Goal: Information Seeking & Learning: Find specific fact

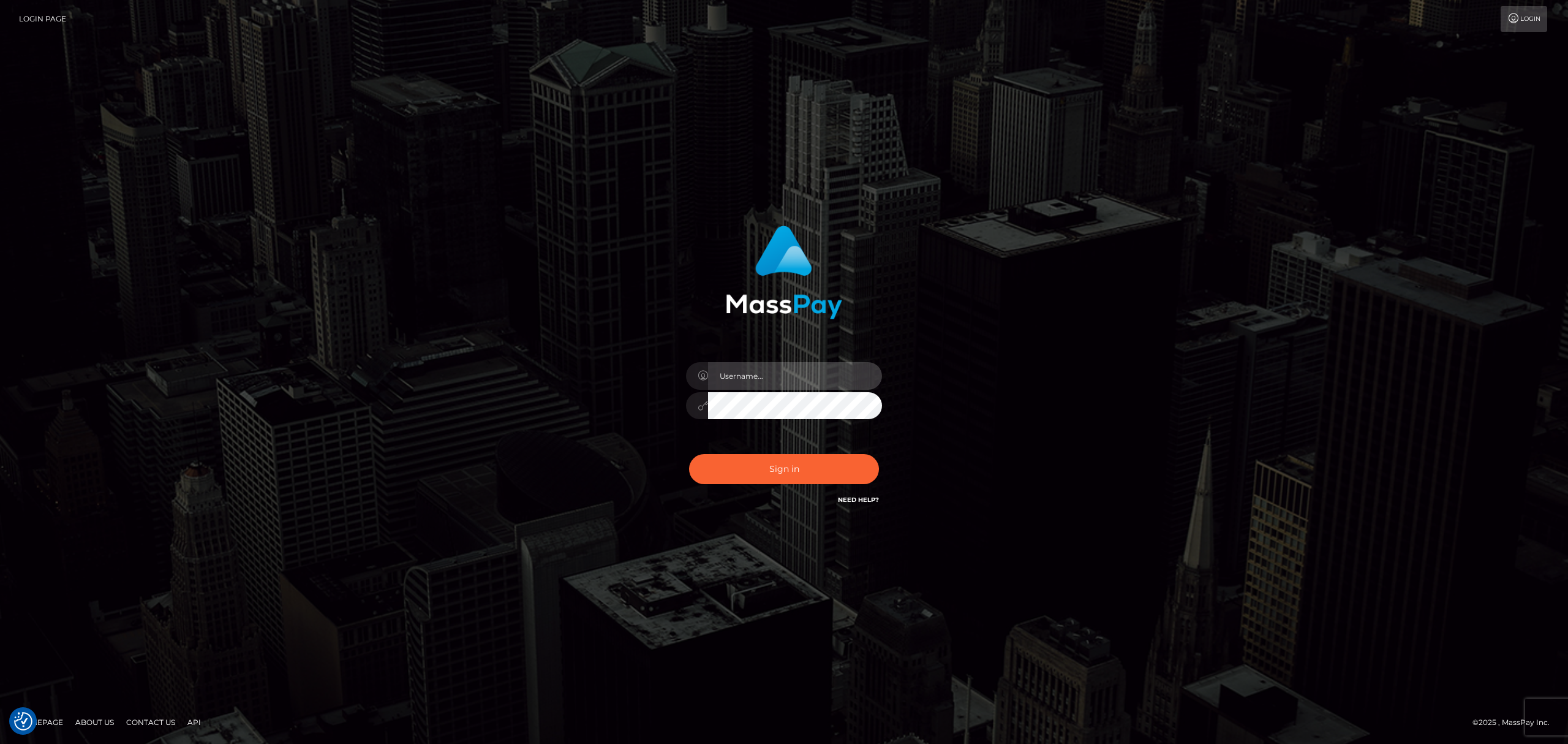
drag, startPoint x: 747, startPoint y: 384, endPoint x: 754, endPoint y: 388, distance: 8.1
click at [747, 384] on input "text" at bounding box center [795, 376] width 174 height 27
type input "[PERSON_NAME]"
click at [819, 471] on button "Sign in" at bounding box center [784, 469] width 190 height 30
click at [784, 385] on input "text" at bounding box center [795, 376] width 174 height 27
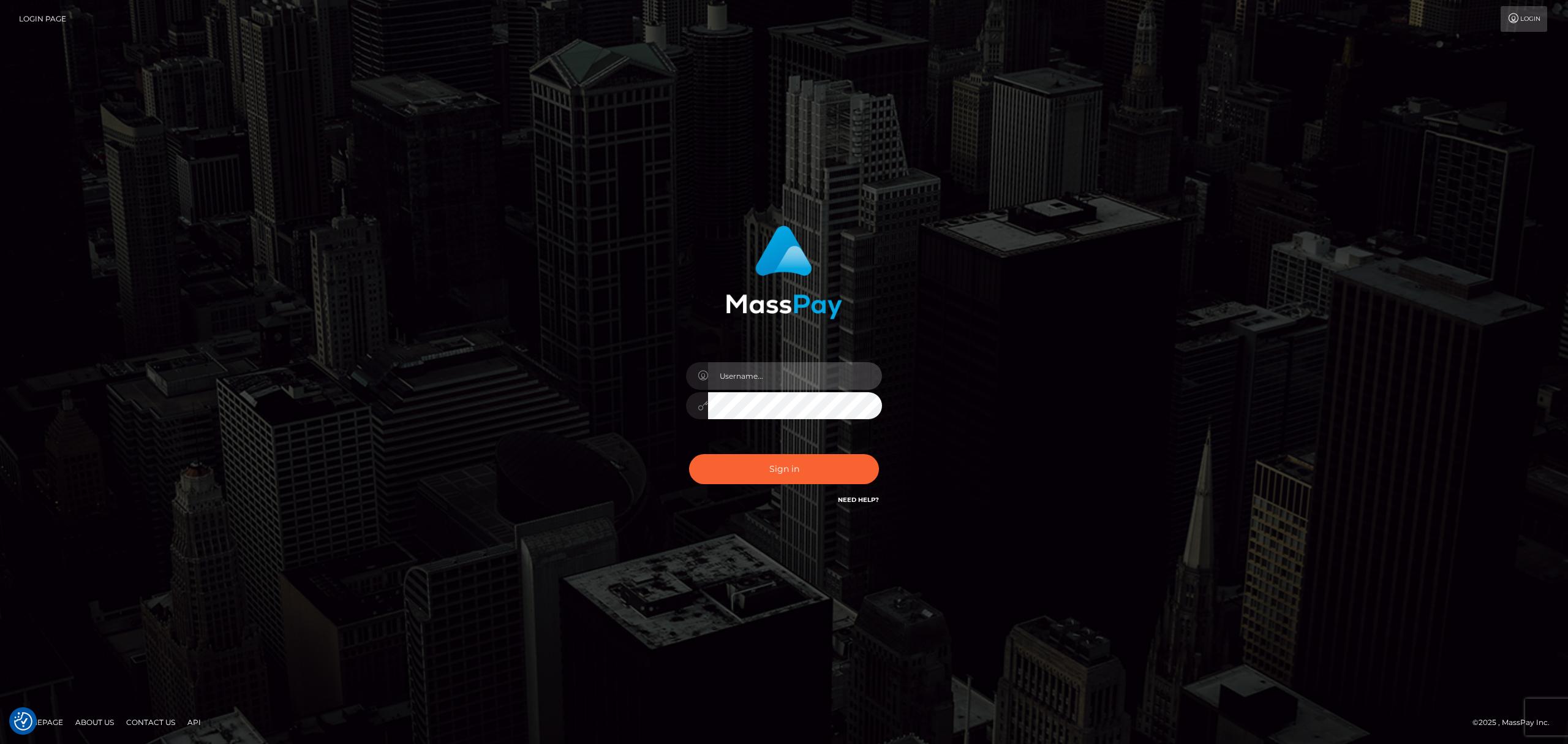
type input "[PERSON_NAME]"
click at [814, 467] on button "Sign in" at bounding box center [784, 469] width 190 height 30
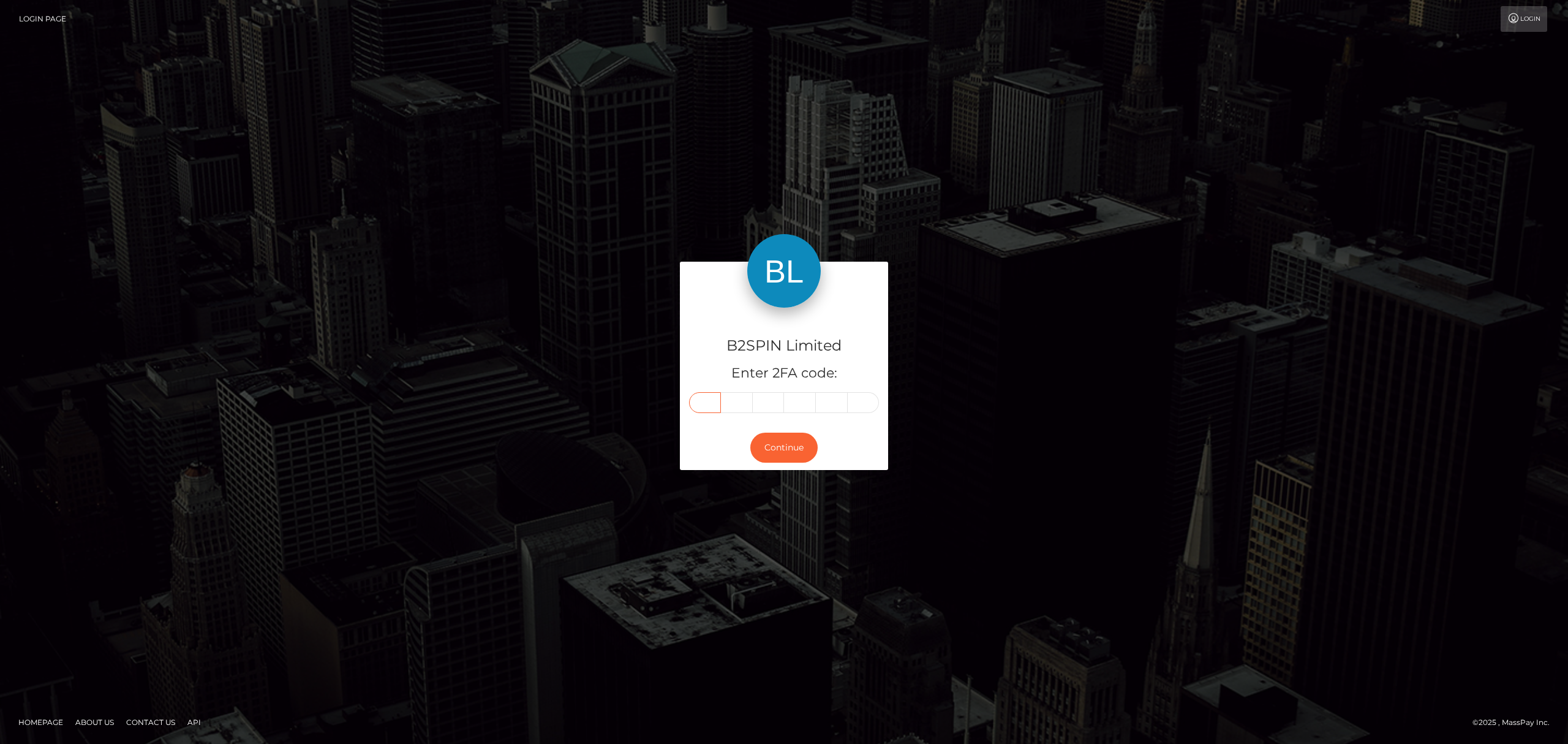
click at [713, 402] on input "text" at bounding box center [705, 403] width 32 height 21
paste input "4"
type input "4"
type input "5"
type input "8"
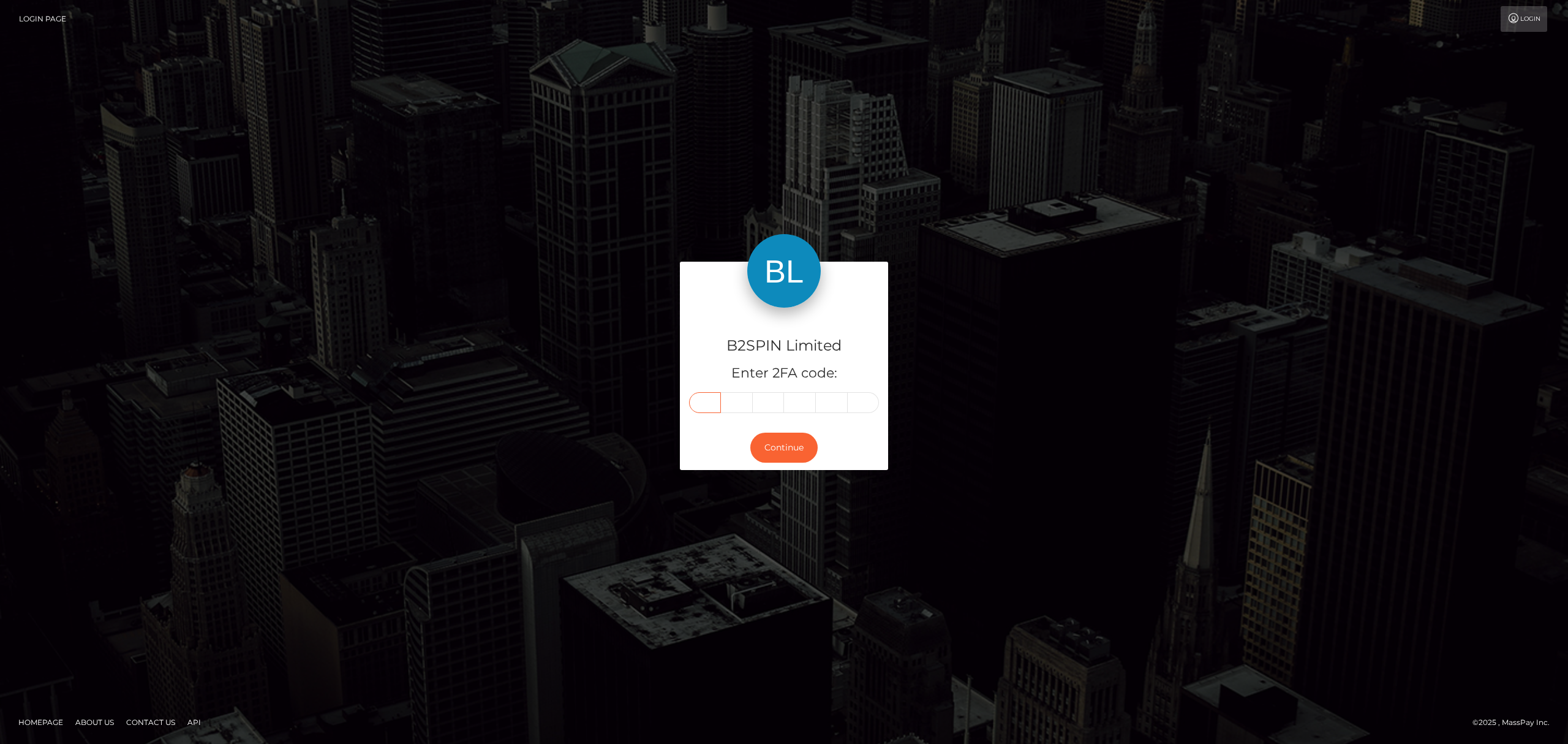
type input "8"
type input "7"
type input "1"
click at [804, 445] on button "Continue" at bounding box center [784, 448] width 67 height 30
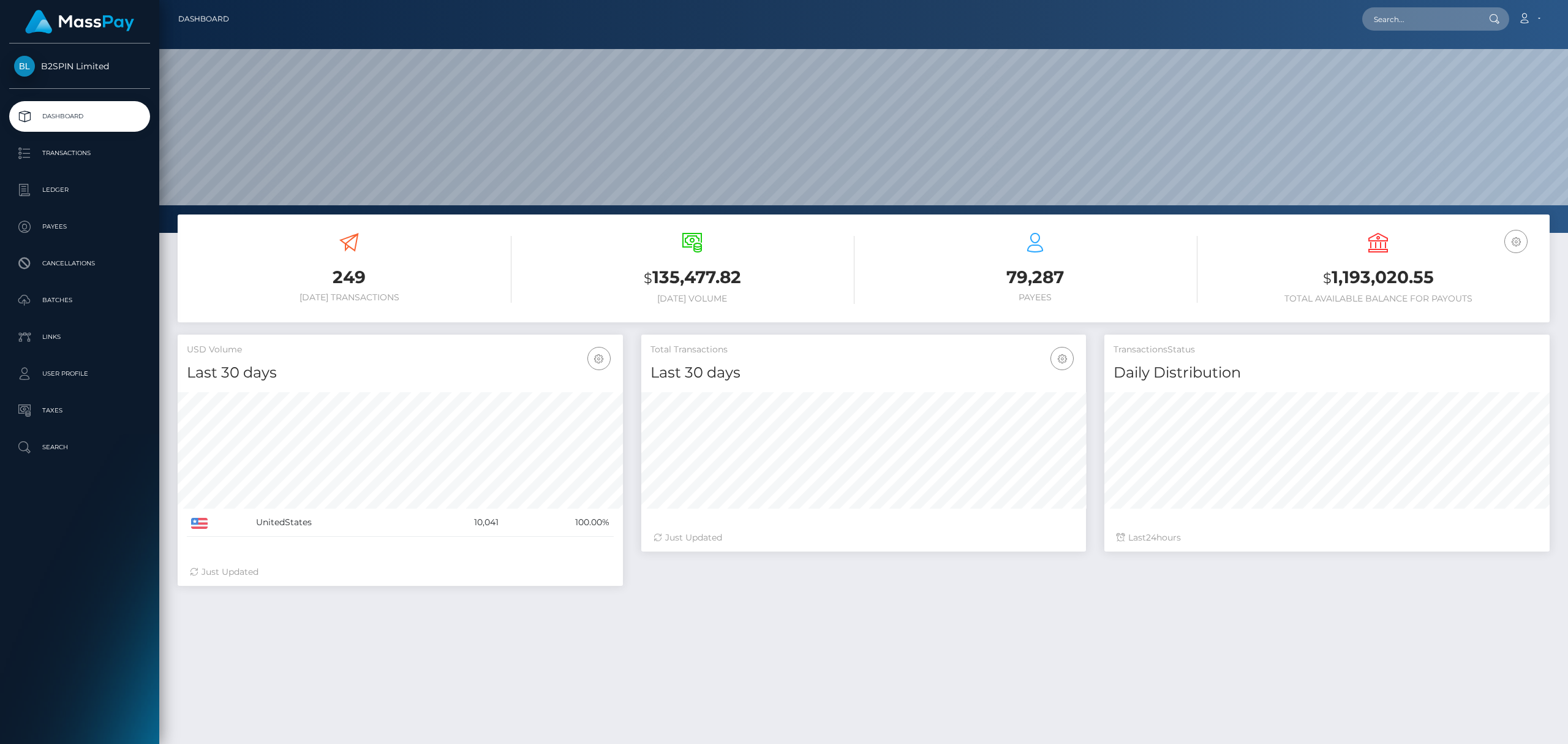
scroll to position [217, 445]
click at [62, 143] on link "Transactions" at bounding box center [79, 153] width 141 height 31
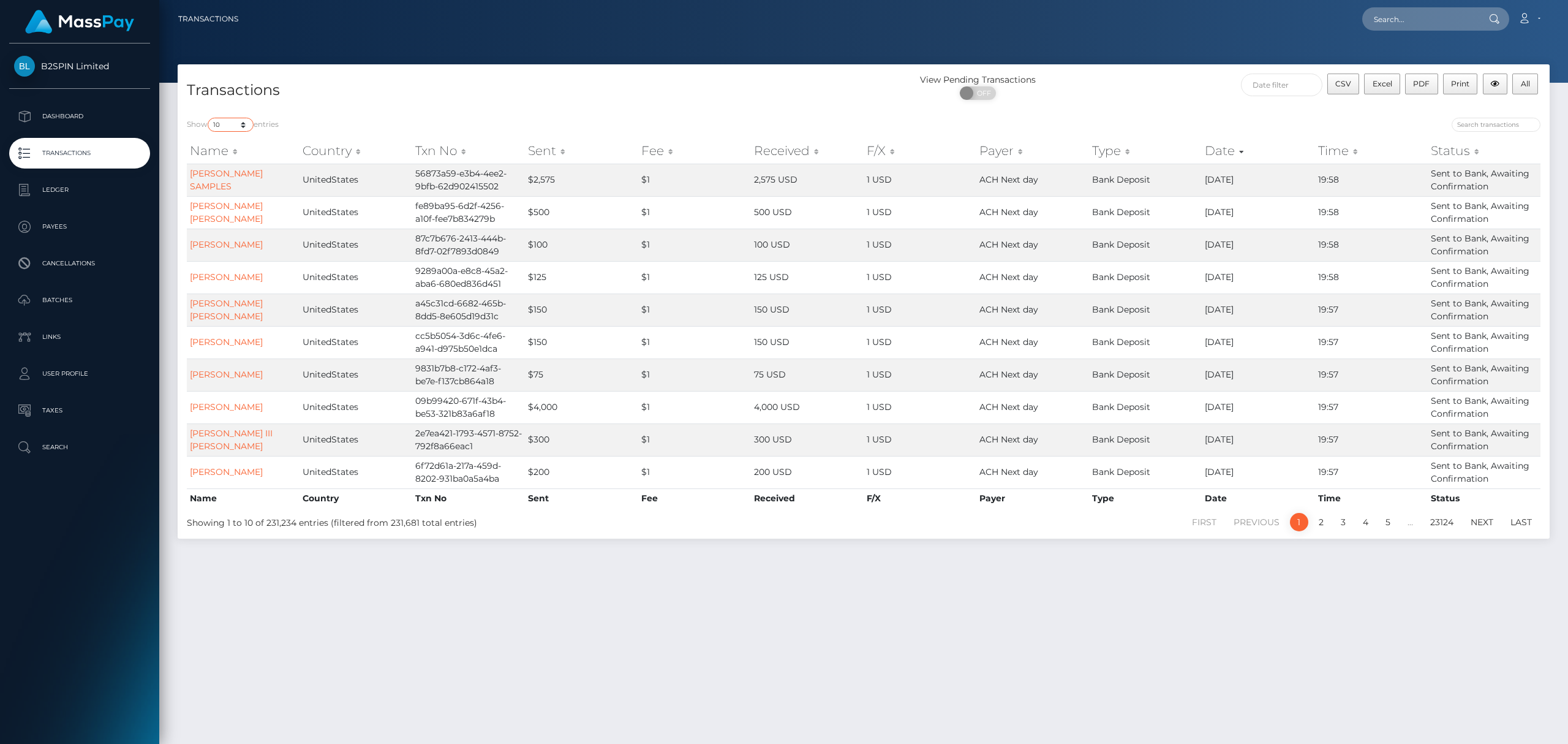
click at [232, 123] on select "10 25 50 100 250 500 1,000 3,500" at bounding box center [231, 125] width 46 height 14
select select "3500"
click at [209, 118] on select "10 25 50 100 250 500 1,000 3,500" at bounding box center [231, 125] width 46 height 14
click at [985, 94] on span "OFF" at bounding box center [982, 92] width 31 height 13
checkbox input "true"
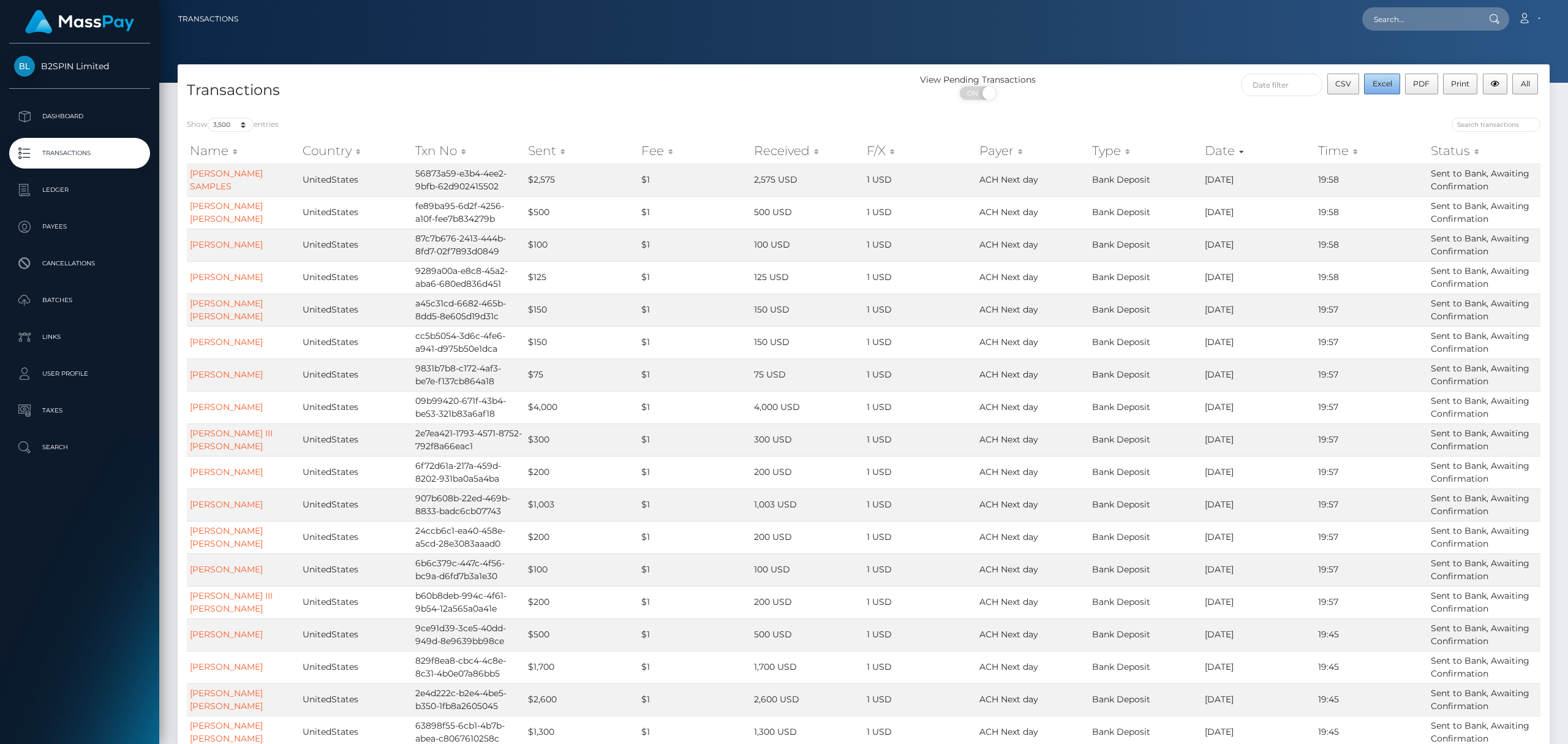
click at [1389, 85] on span "Excel" at bounding box center [1382, 83] width 20 height 9
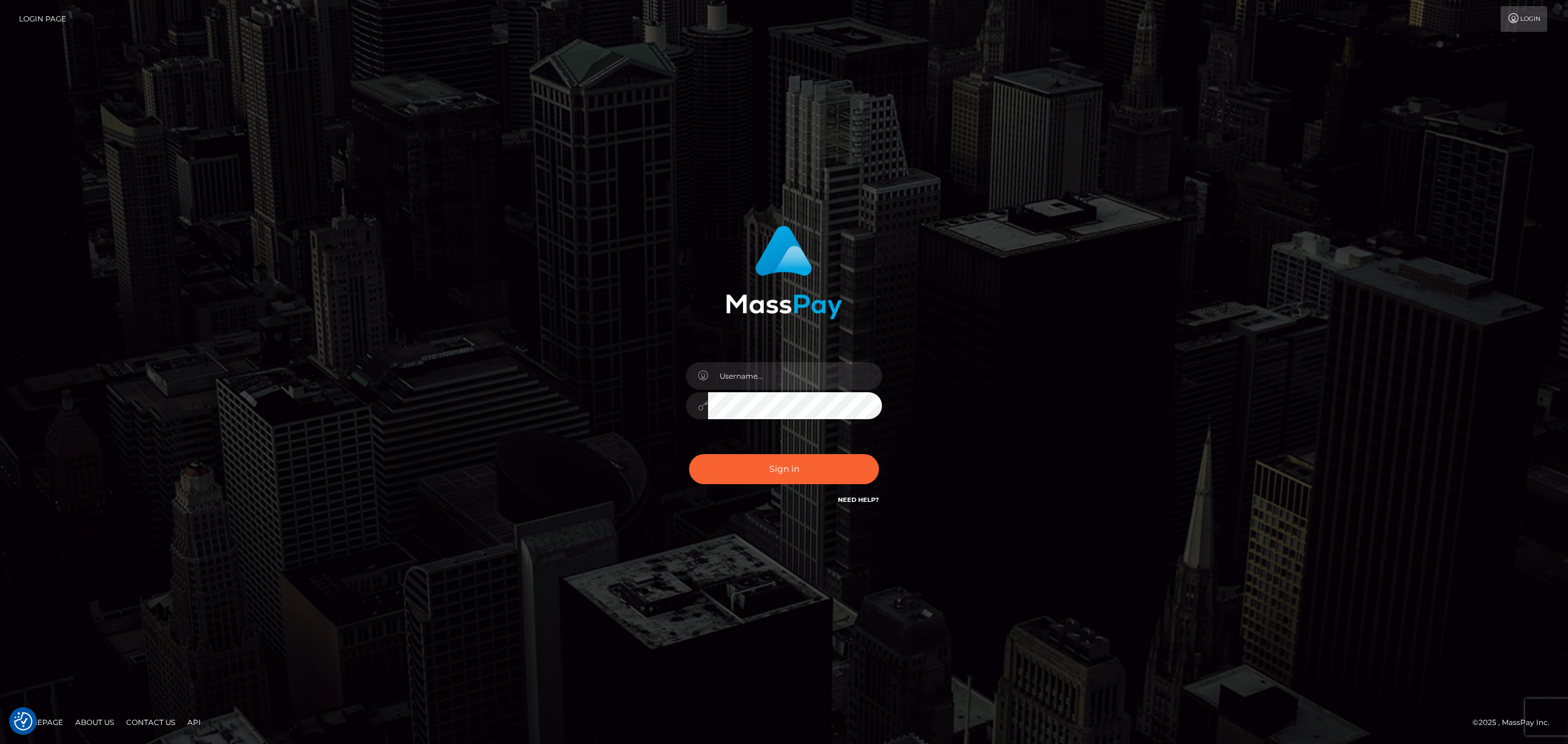
click at [765, 366] on div at bounding box center [784, 400] width 214 height 94
drag, startPoint x: 765, startPoint y: 374, endPoint x: 770, endPoint y: 385, distance: 12.1
click at [765, 374] on input "text" at bounding box center [795, 376] width 174 height 27
type input "Eric"
click at [789, 458] on button "Sign in" at bounding box center [784, 469] width 190 height 30
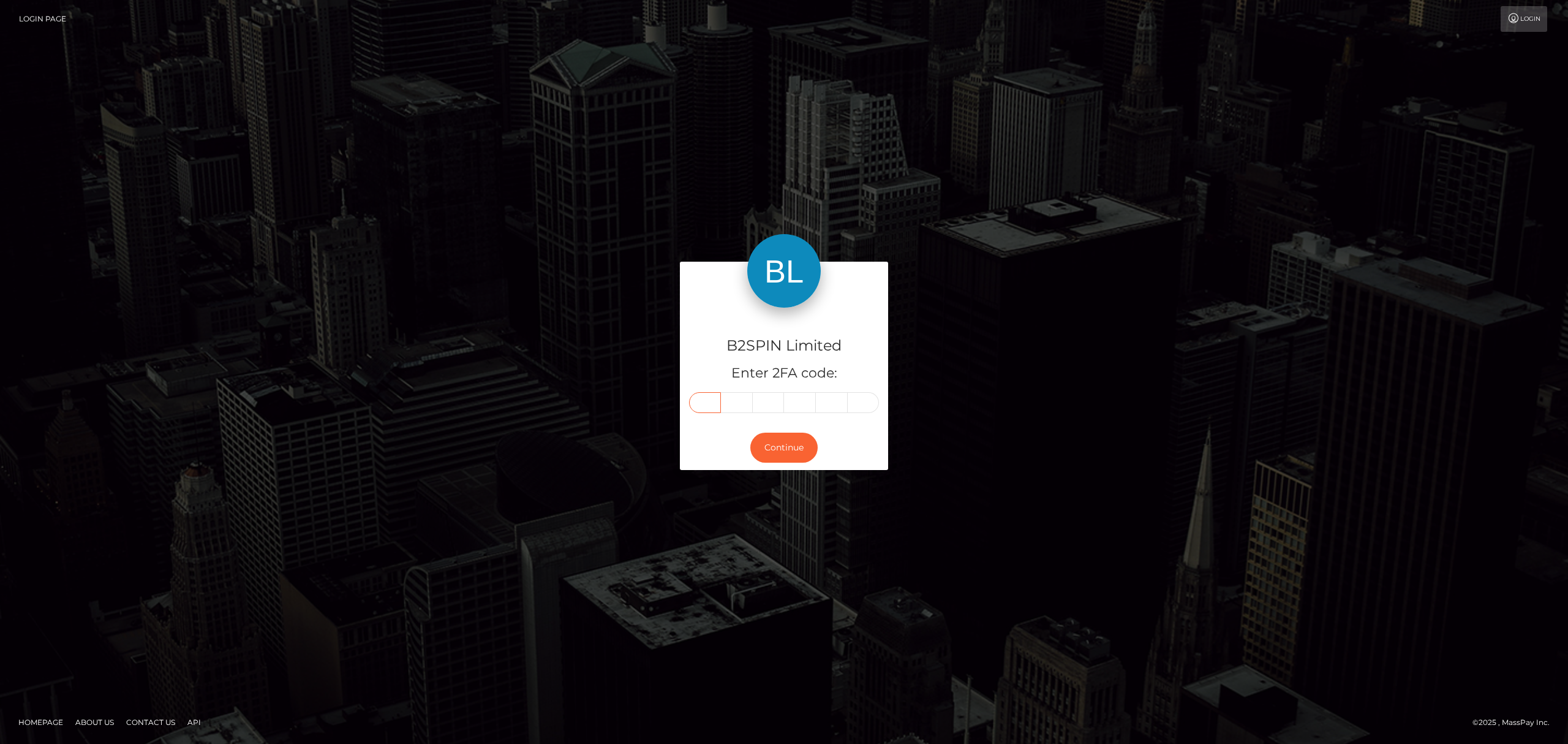
click at [705, 405] on input "text" at bounding box center [705, 403] width 32 height 21
paste input "8"
type input "8"
type input "3"
type input "9"
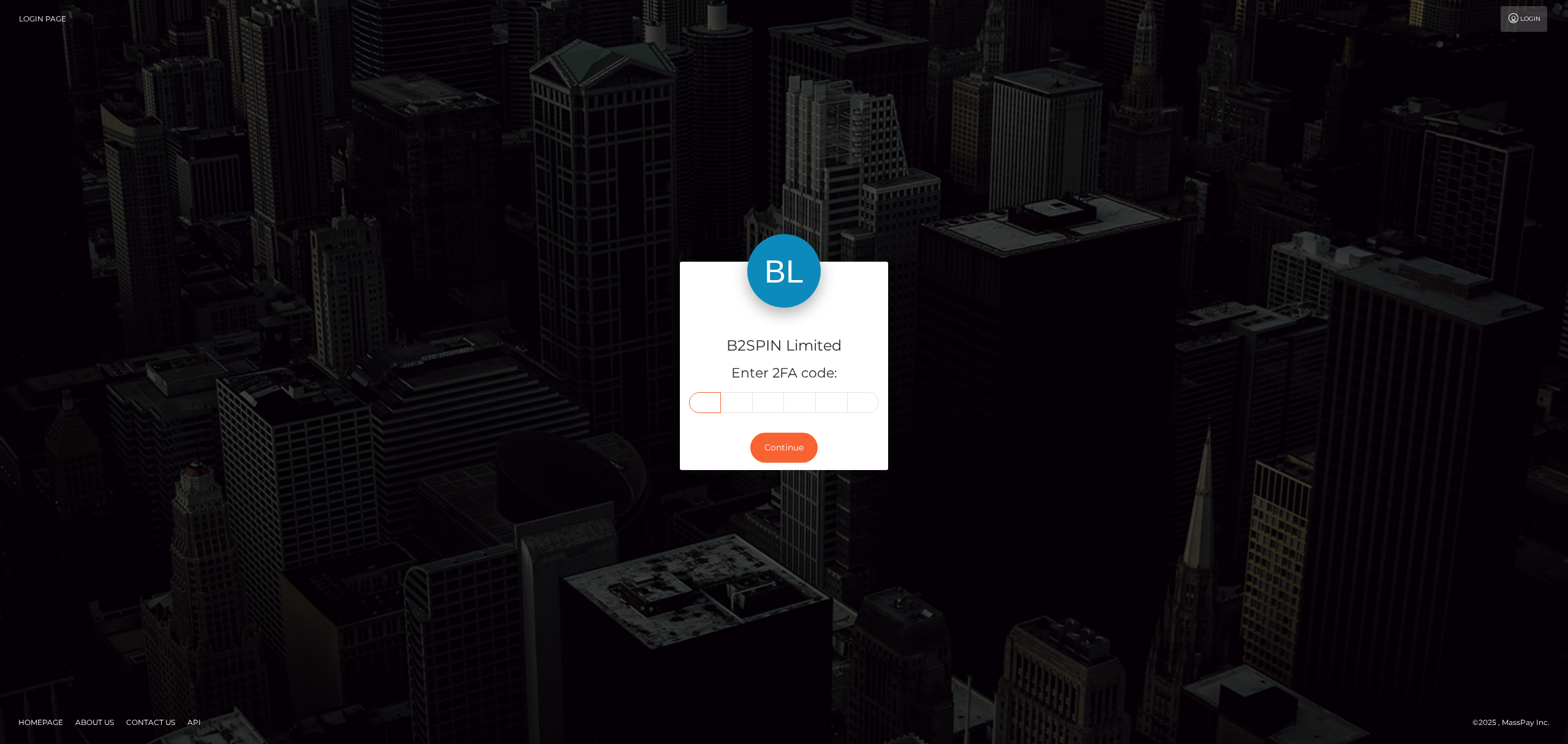
type input "3"
type input "9"
type input "4"
click at [777, 448] on button "Continue" at bounding box center [784, 448] width 67 height 30
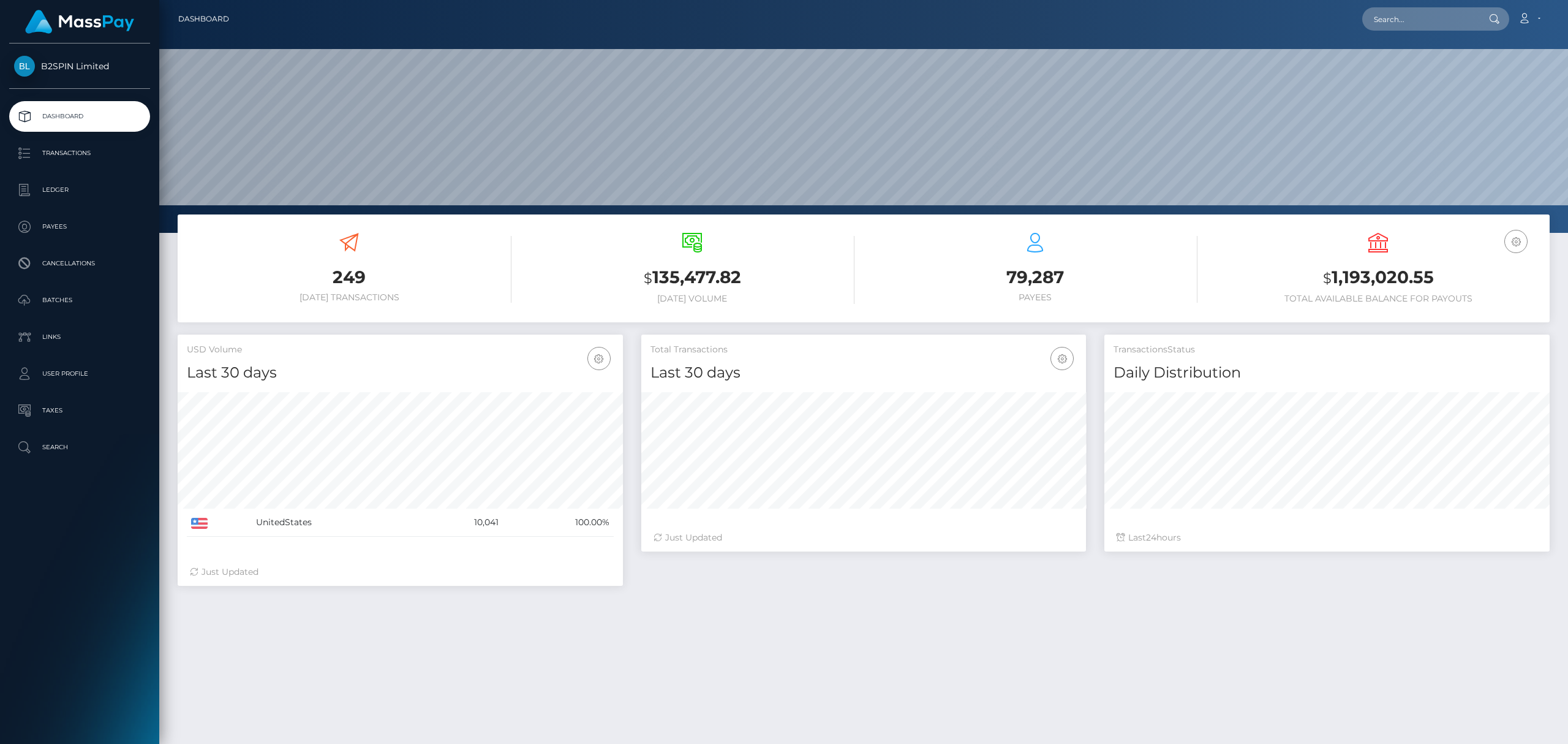
scroll to position [217, 445]
drag, startPoint x: 1388, startPoint y: 22, endPoint x: 1383, endPoint y: 32, distance: 11.2
click at [1388, 22] on input "text" at bounding box center [1420, 18] width 115 height 23
paste input "61002a59-80f0-414e-bcdc-e68af9642875"
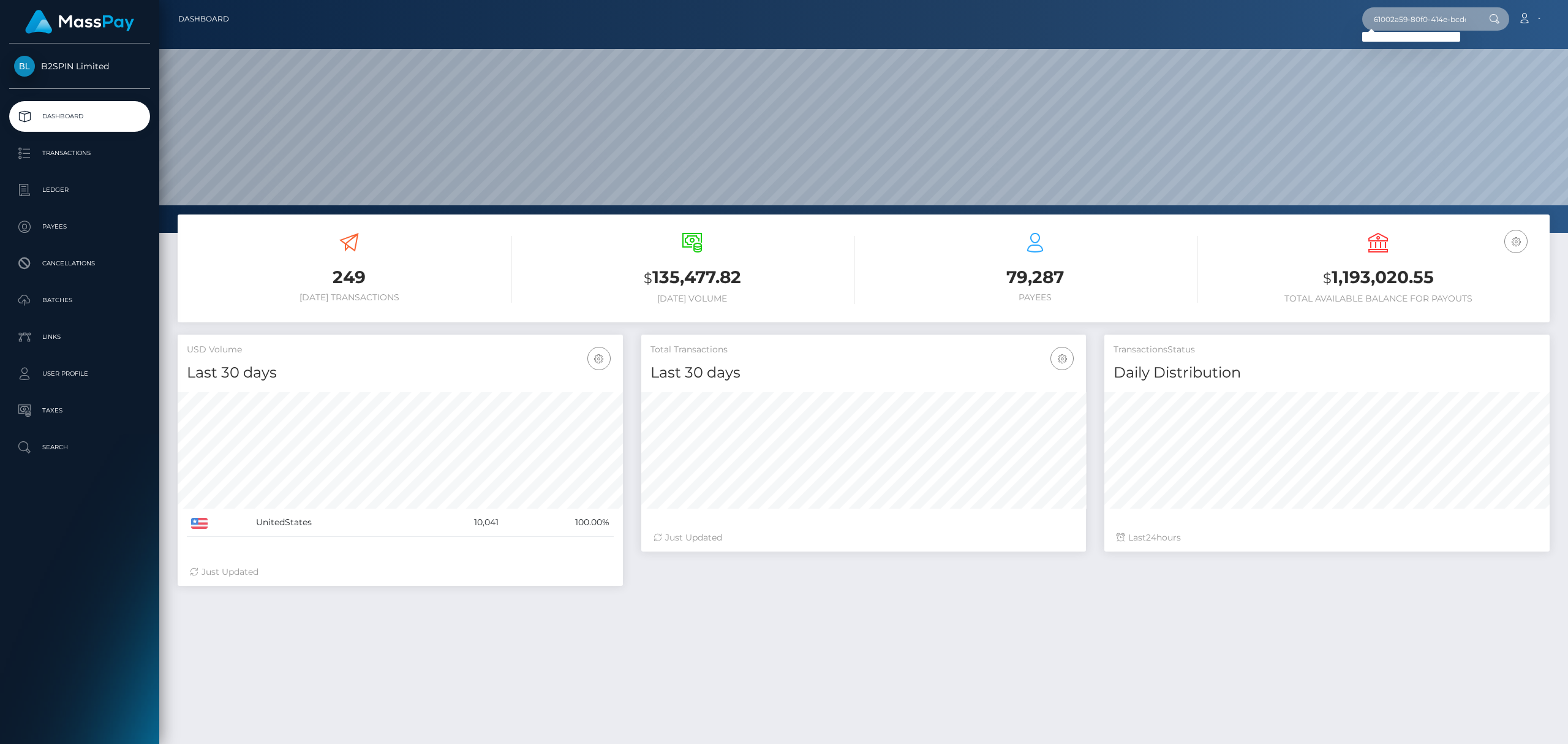
click at [1413, 22] on input "61002a59-80f0-414e-bcdc-e68af9642875" at bounding box center [1420, 18] width 115 height 23
paste input "1976512621"
type input "1976512621"
click at [1424, 65] on link "[PERSON_NAME]" at bounding box center [1411, 63] width 98 height 22
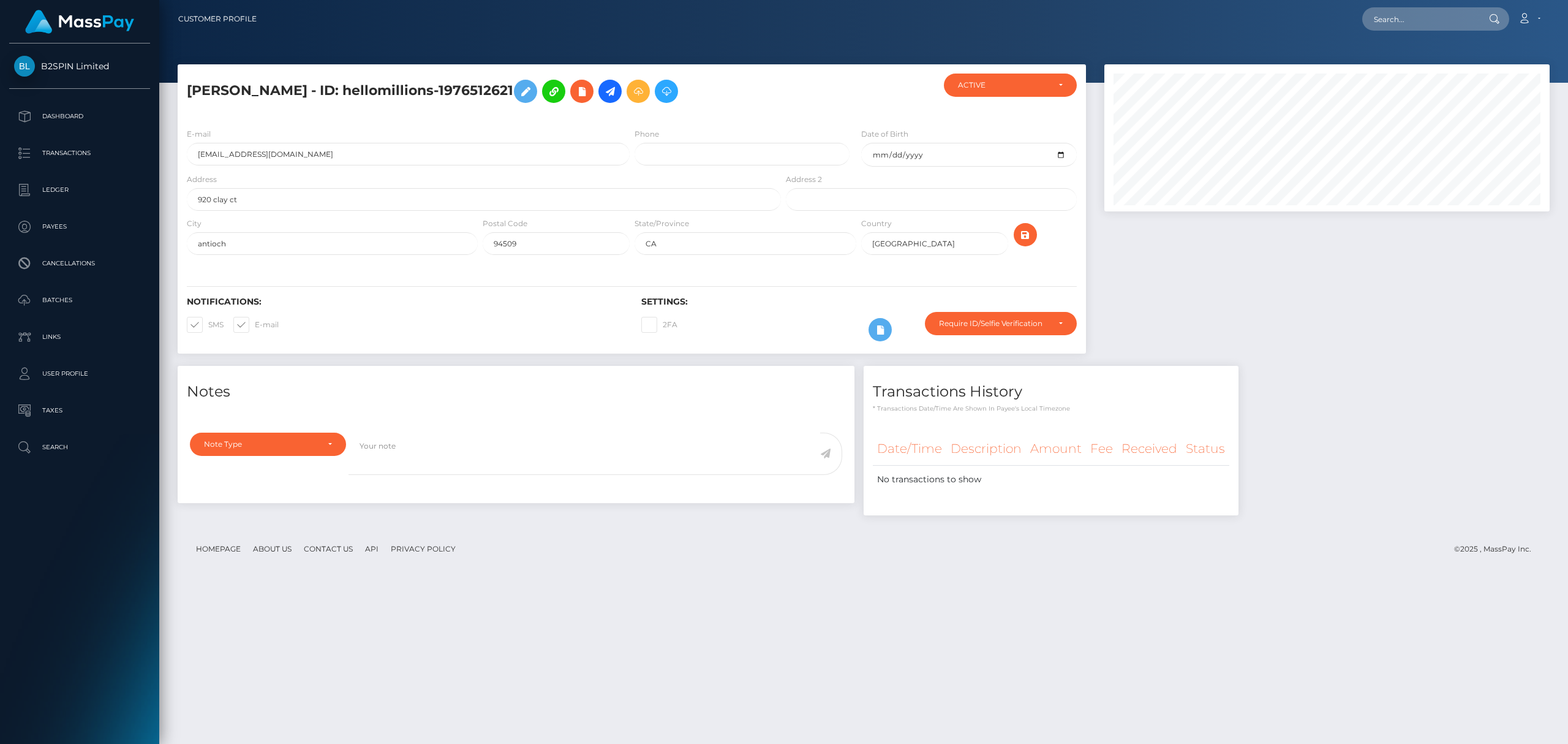
scroll to position [147, 445]
